Goal: Navigation & Orientation: Find specific page/section

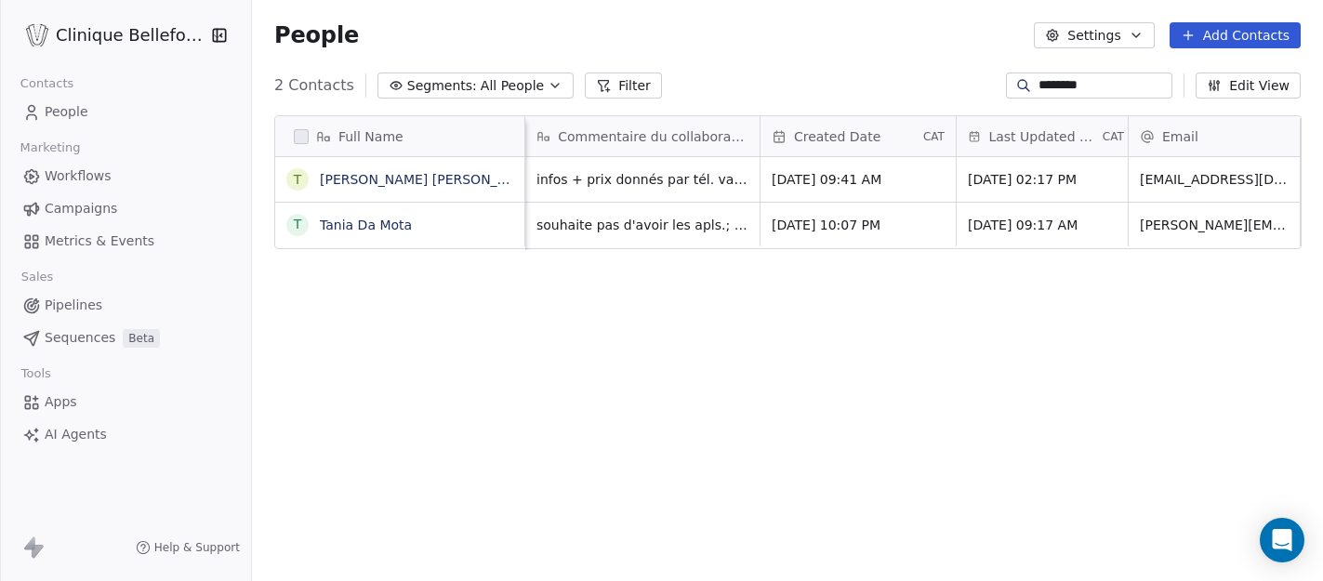
scroll to position [511, 1072]
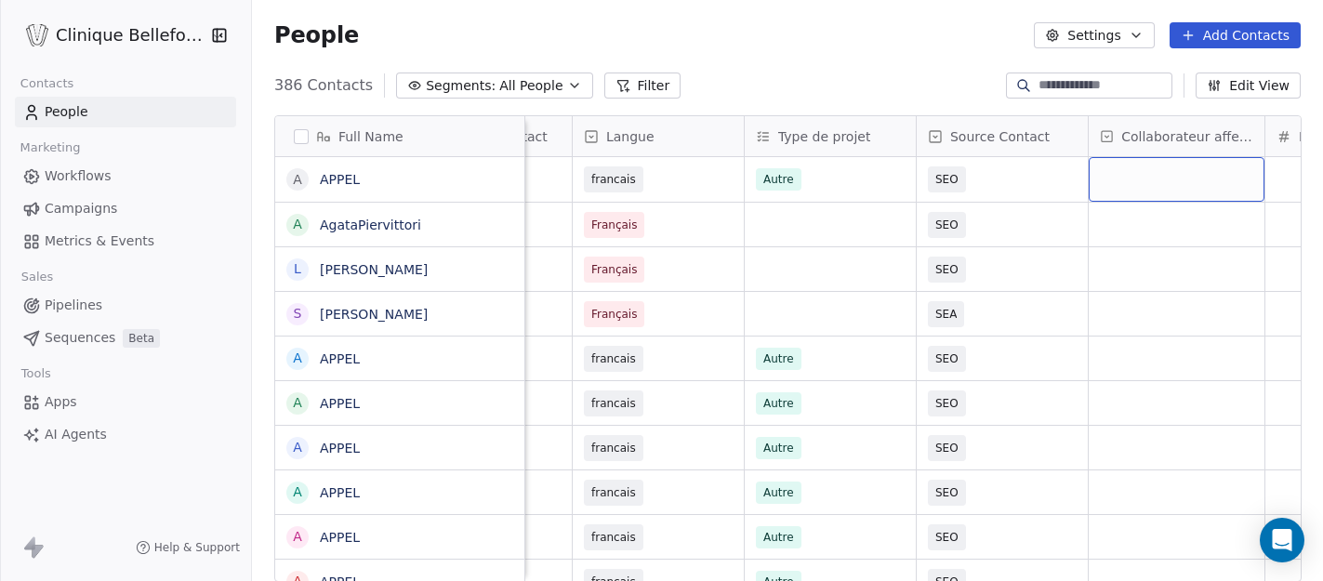
scroll to position [2, 0]
click at [1197, 177] on div "grid" at bounding box center [1176, 177] width 176 height 45
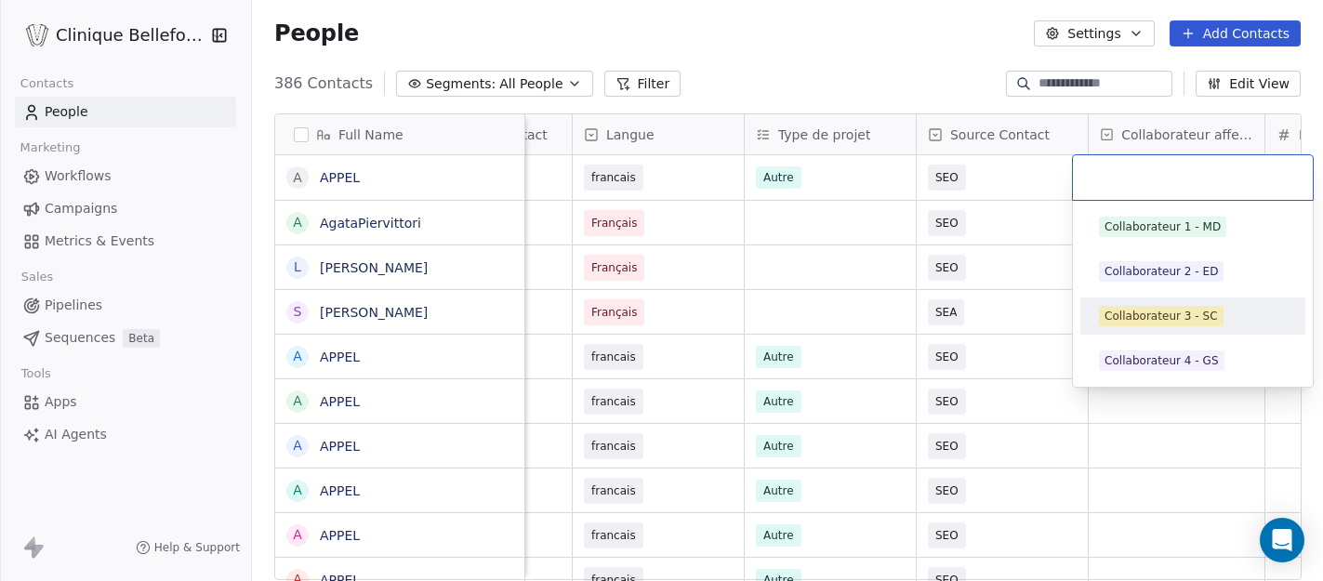
click at [1145, 312] on div "Collaborateur 3 - SC" at bounding box center [1160, 316] width 113 height 17
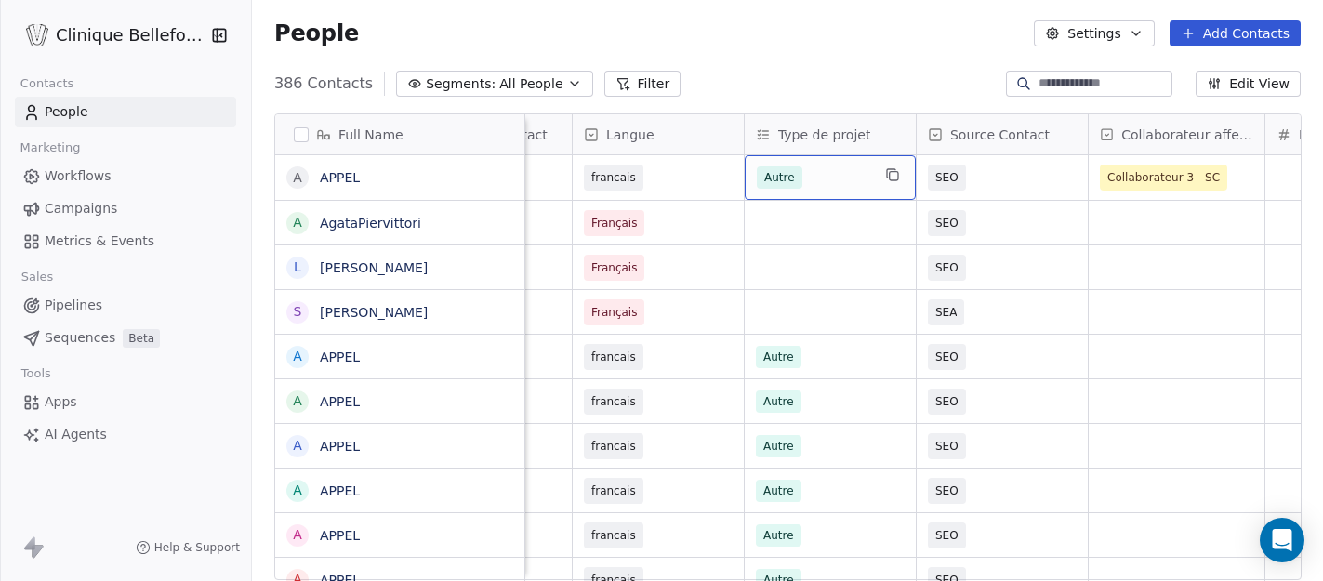
click at [776, 177] on span "Autre" at bounding box center [780, 177] width 46 height 22
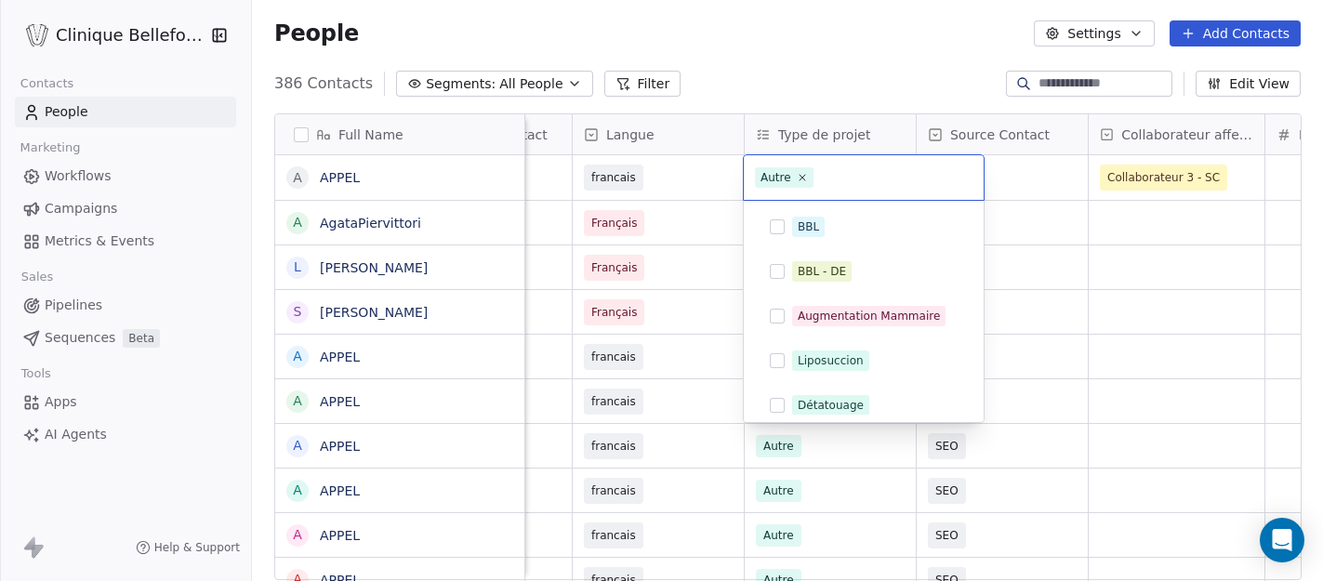
scroll to position [54, 0]
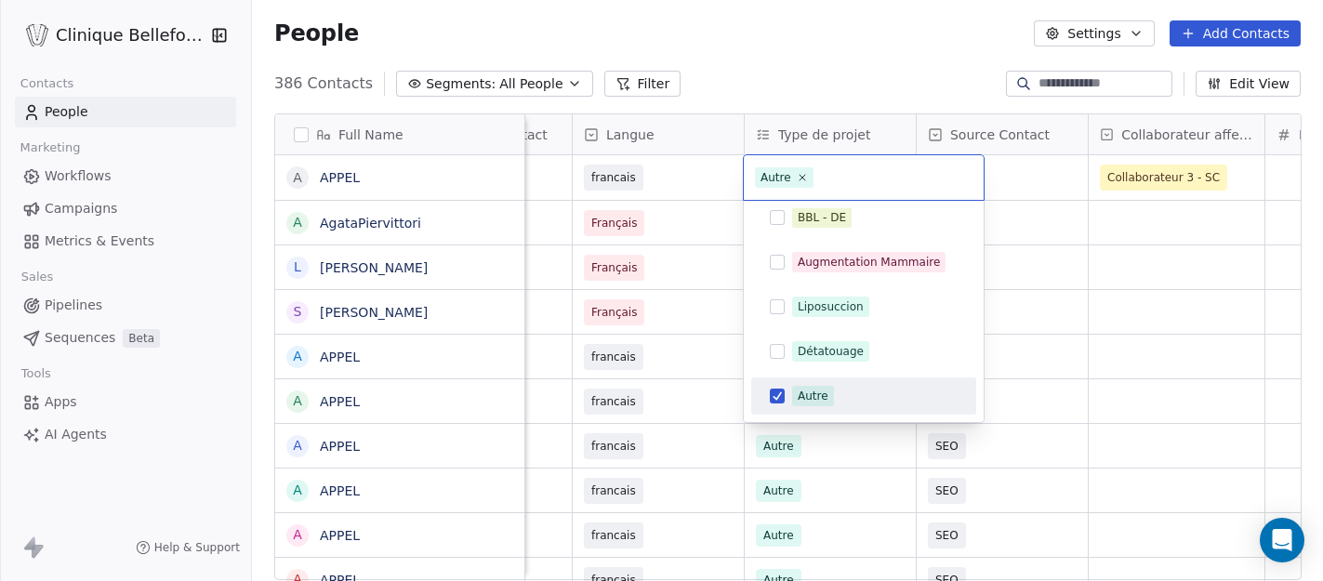
click at [776, 177] on div "Autre" at bounding box center [775, 177] width 31 height 17
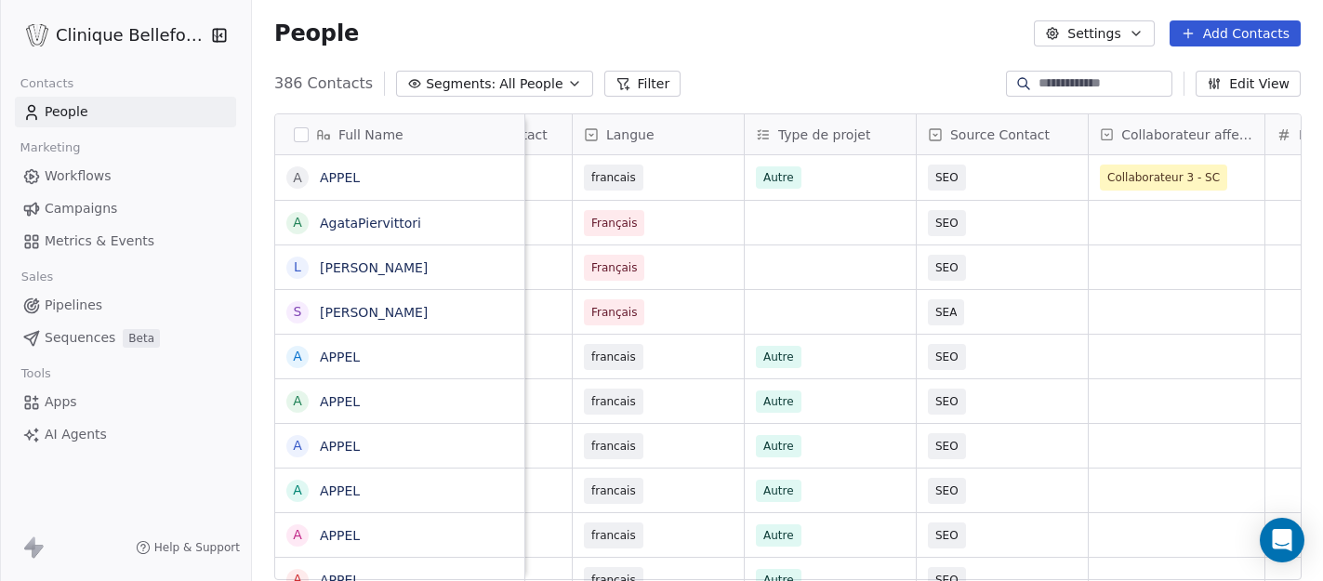
click at [679, 192] on html "Clinique Bellefontaine Contacts People Marketing Workflows Campaigns Metrics & …" at bounding box center [661, 290] width 1323 height 581
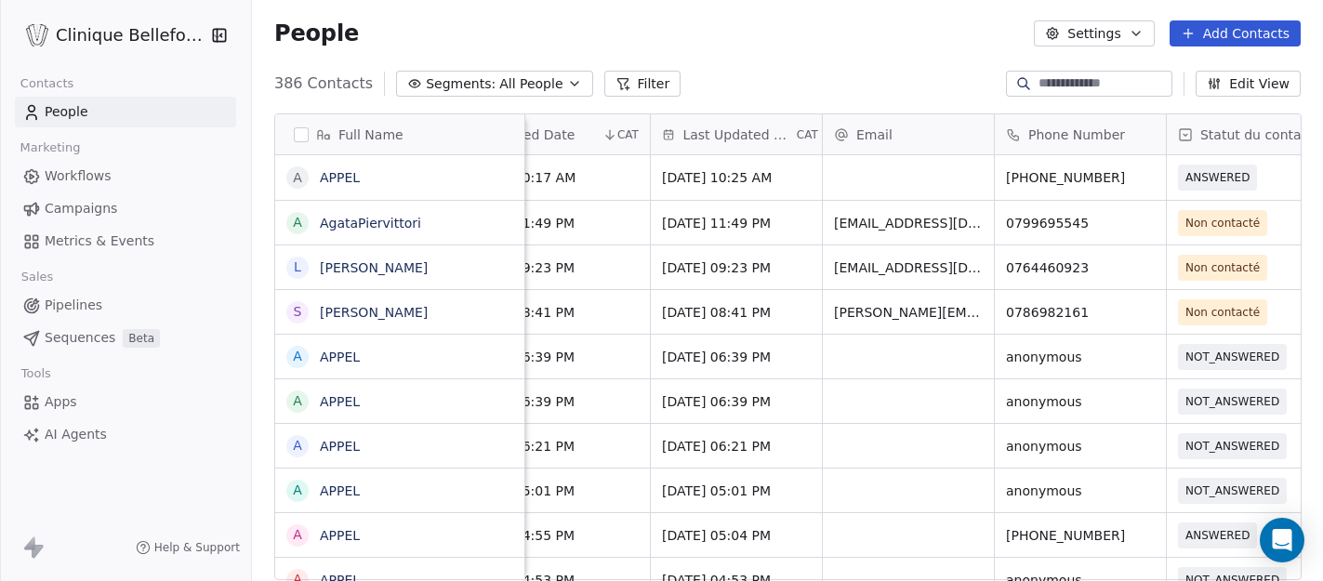
scroll to position [0, 0]
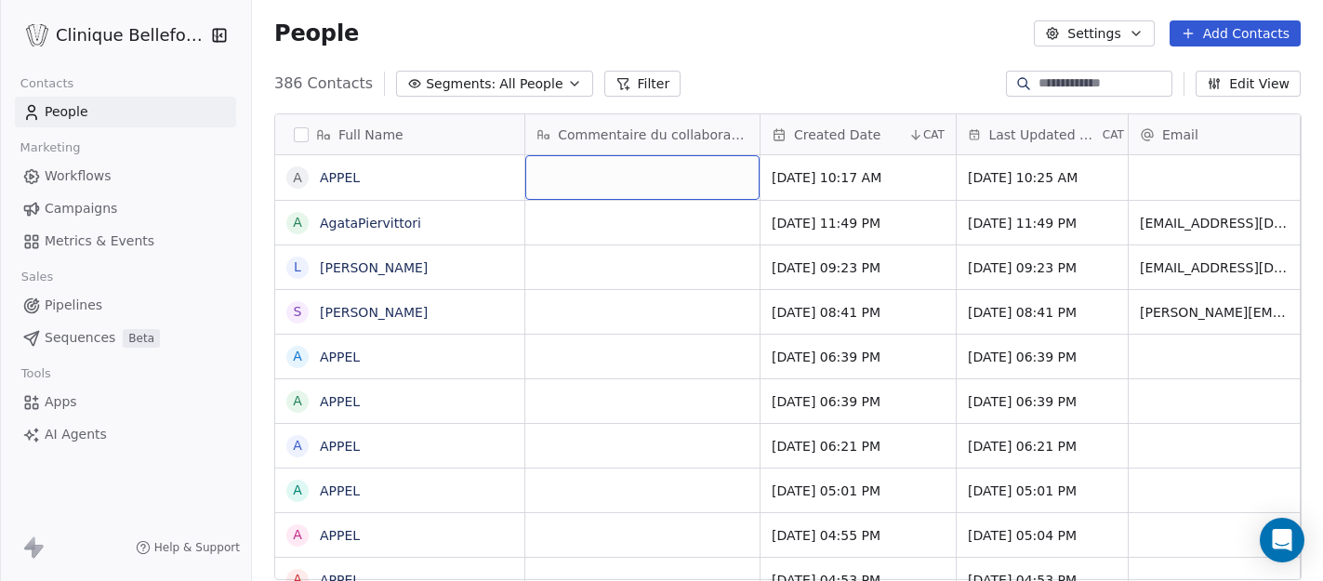
click at [676, 178] on div "grid" at bounding box center [642, 177] width 234 height 45
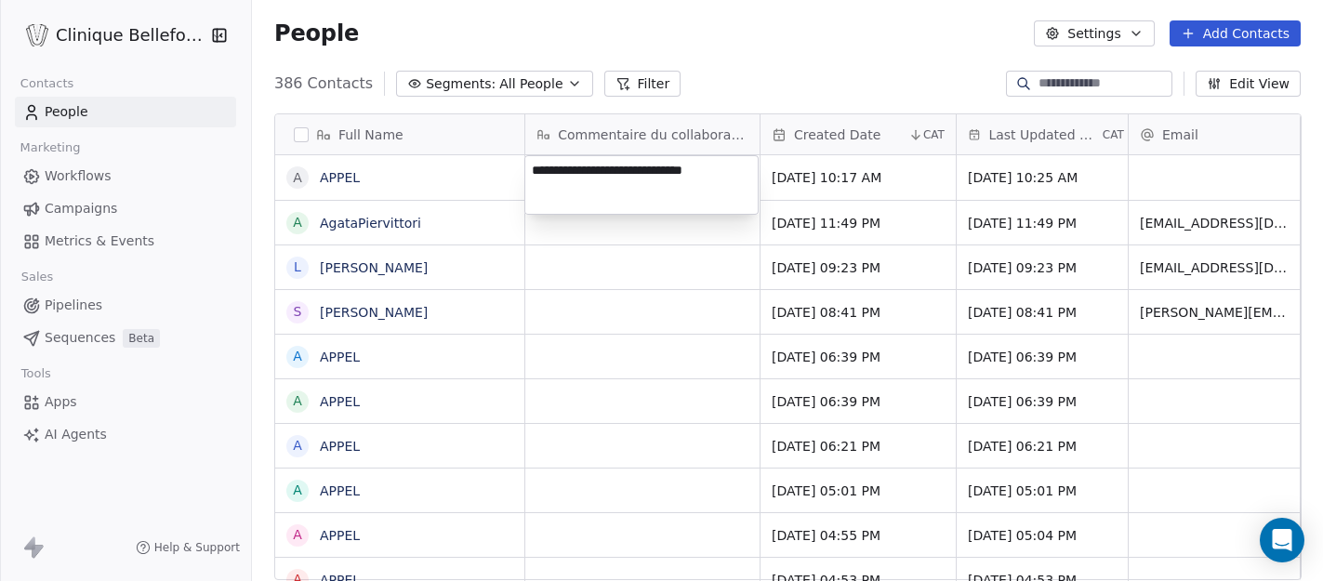
type textarea "**********"
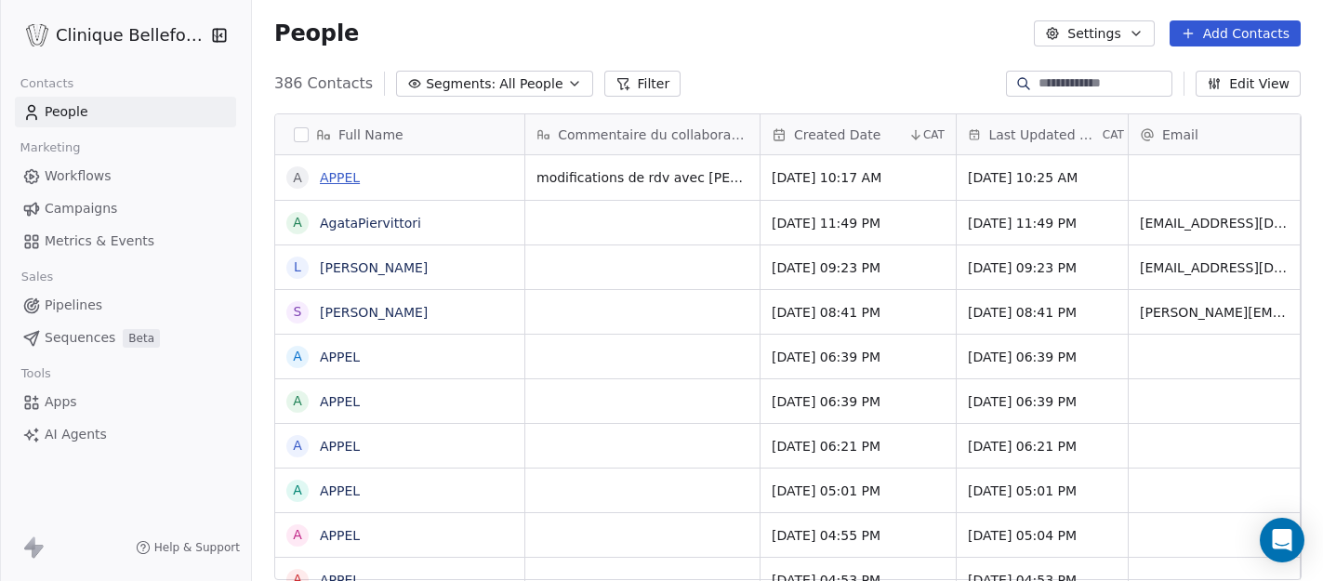
click at [336, 180] on html "Clinique Bellefontaine Contacts People Marketing Workflows Campaigns Metrics & …" at bounding box center [661, 290] width 1323 height 581
click at [336, 180] on link "APPEL" at bounding box center [340, 177] width 40 height 15
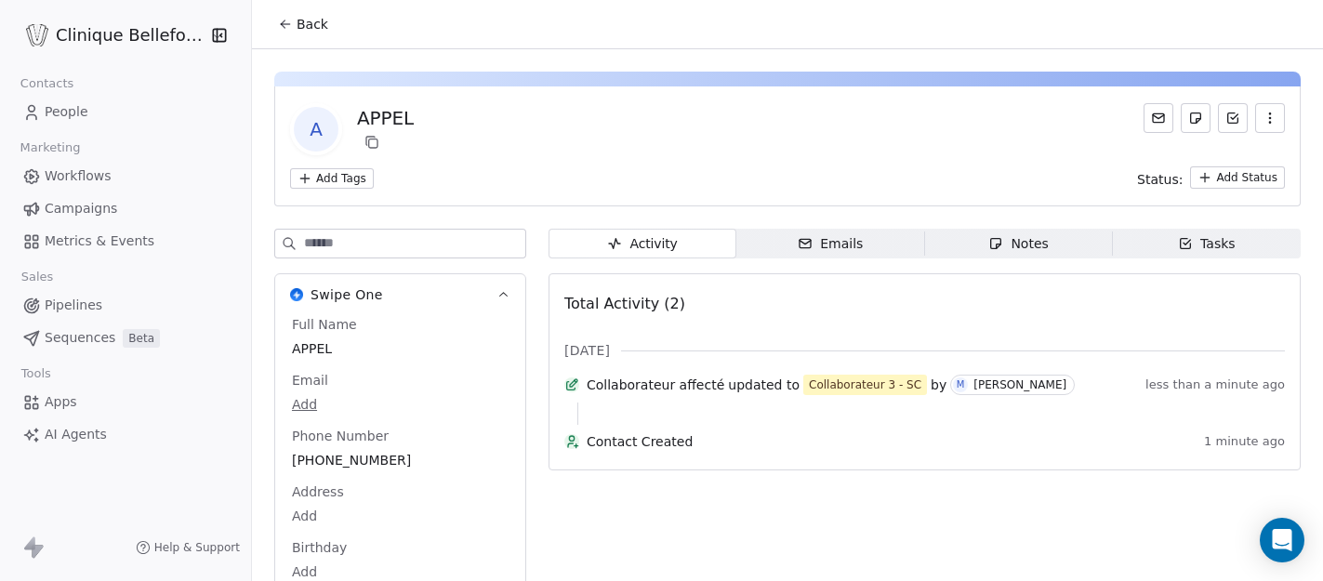
click at [312, 27] on span "Back" at bounding box center [312, 24] width 32 height 19
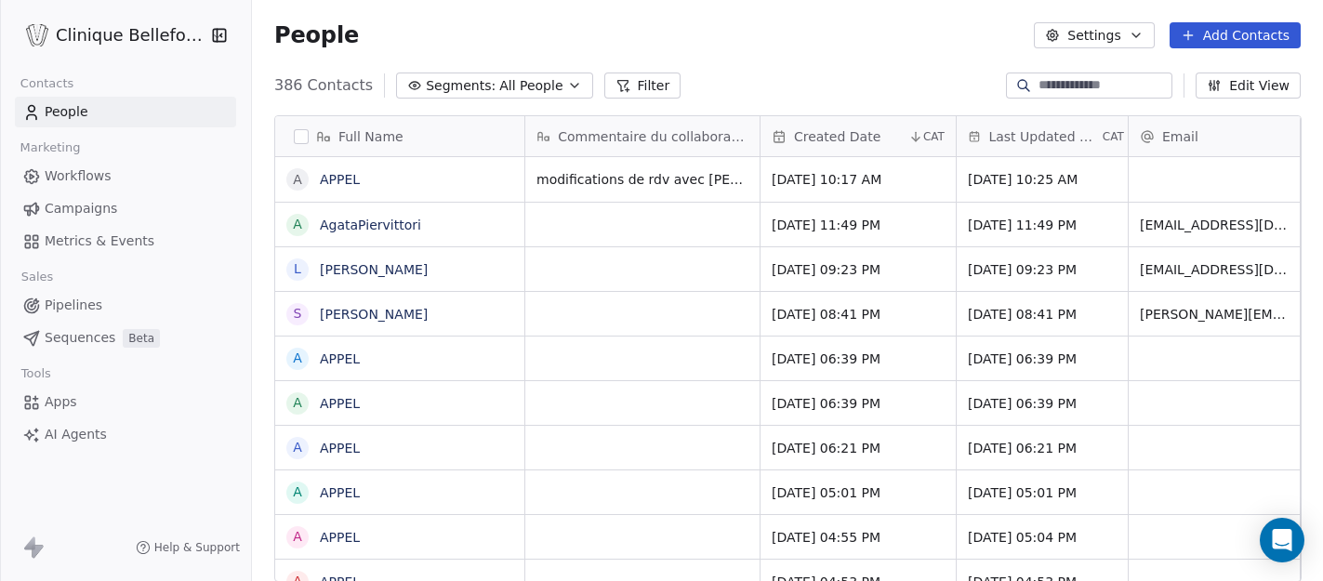
scroll to position [511, 1072]
click at [344, 172] on link "APPEL" at bounding box center [340, 179] width 40 height 15
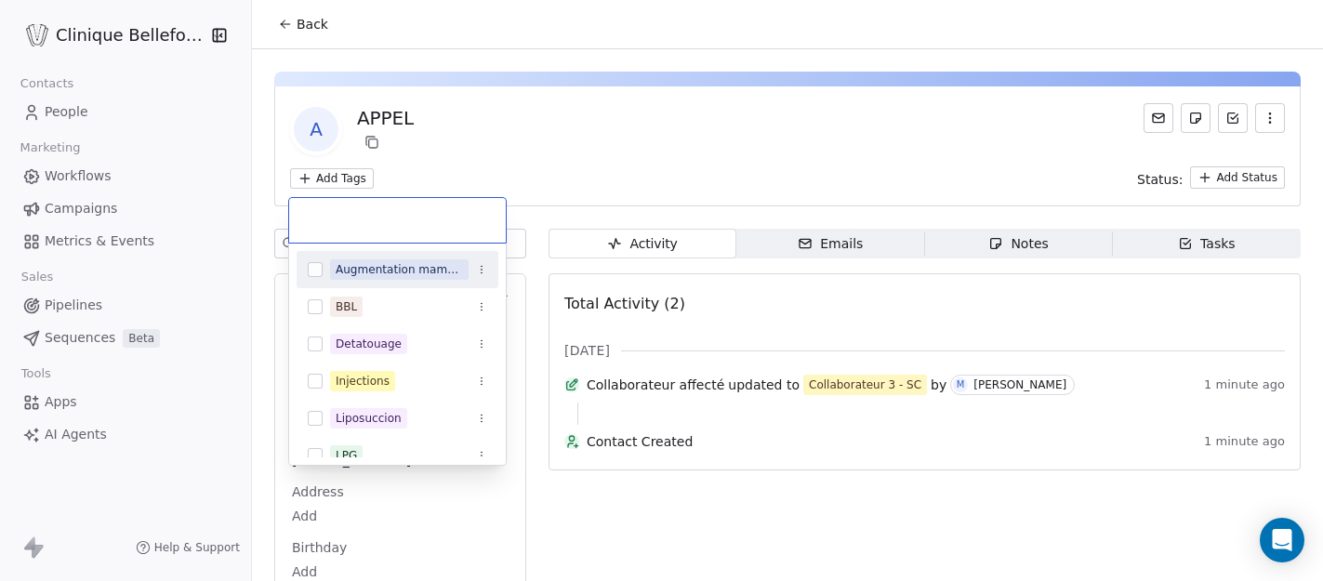
click at [344, 172] on html "Clinique Bellefontaine Contacts People Marketing Workflows Campaigns Metrics & …" at bounding box center [661, 290] width 1323 height 581
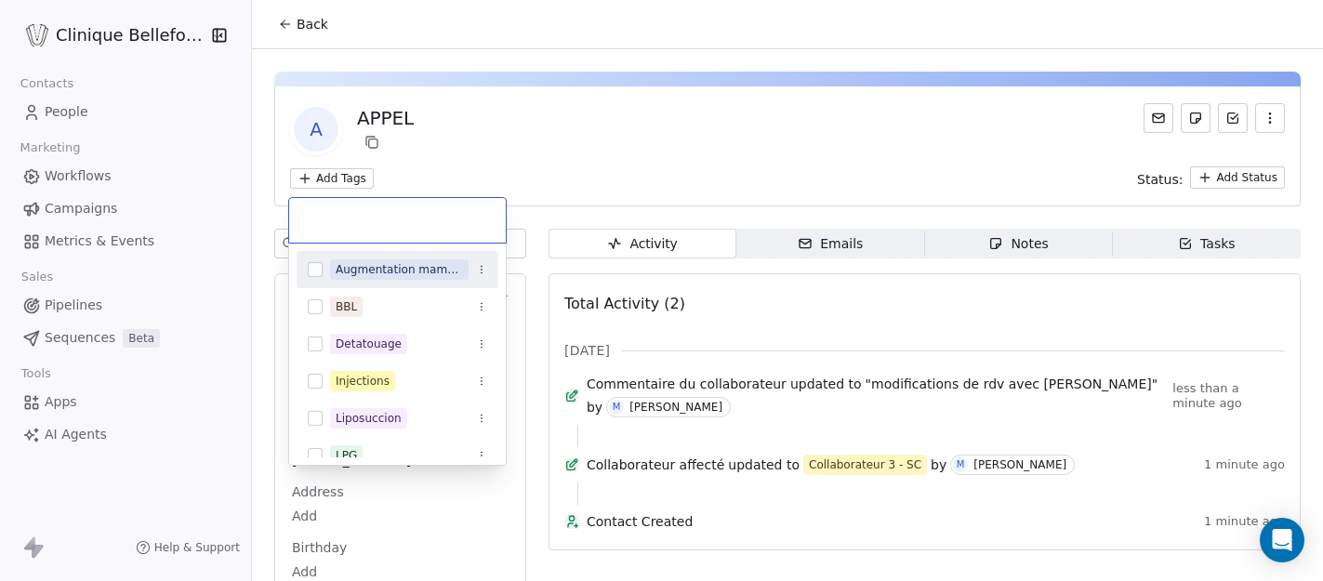
click at [299, 29] on html "Clinique Bellefontaine Contacts People Marketing Workflows Campaigns Metrics & …" at bounding box center [661, 290] width 1323 height 581
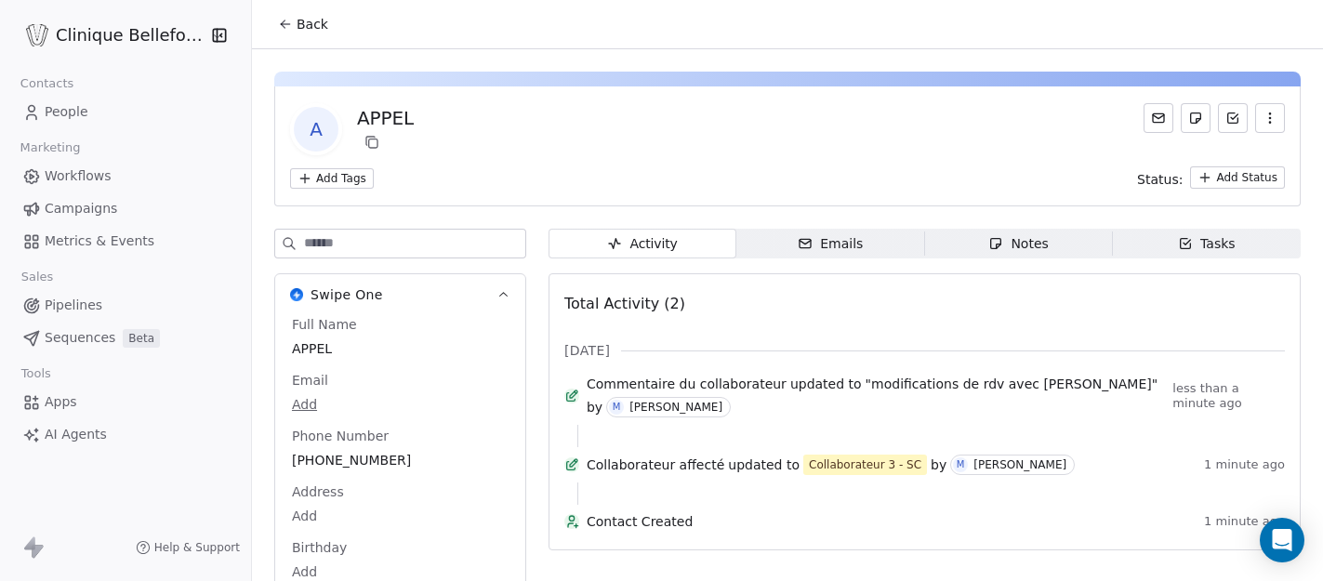
click at [299, 29] on span "Back" at bounding box center [312, 24] width 32 height 19
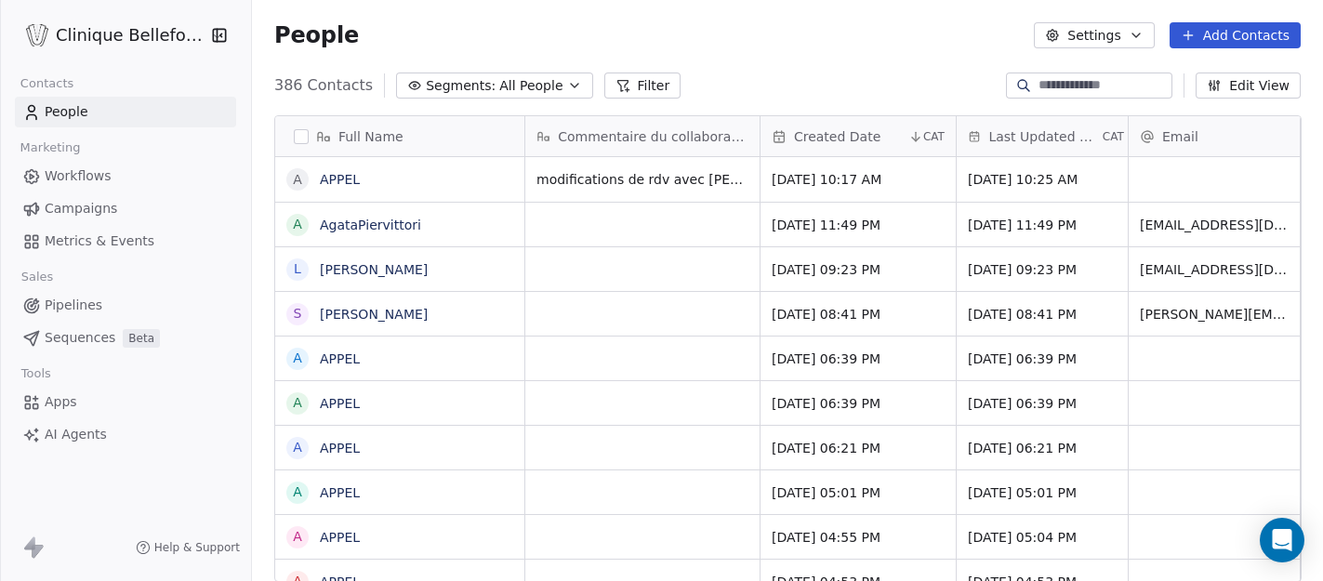
scroll to position [511, 1072]
